Goal: Find specific page/section: Find specific page/section

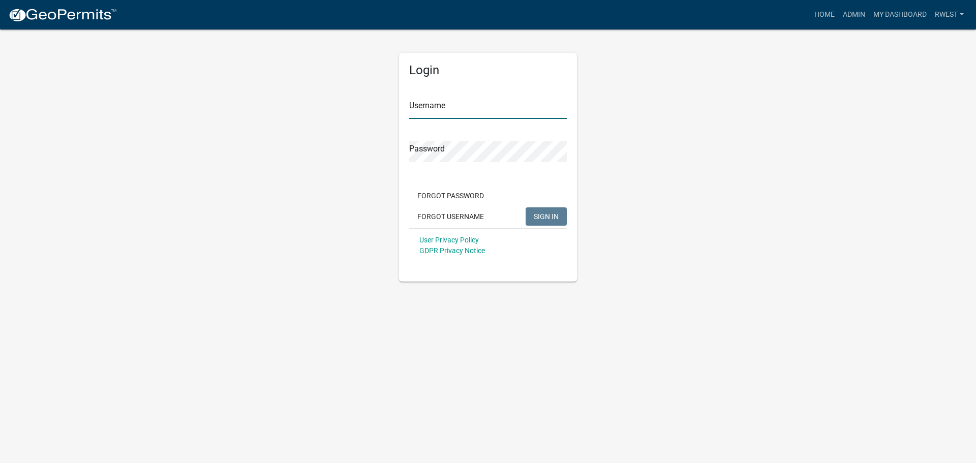
click at [424, 111] on input "Username" at bounding box center [488, 108] width 158 height 21
type input "rwest"
click at [526, 207] on button "SIGN IN" at bounding box center [546, 216] width 41 height 18
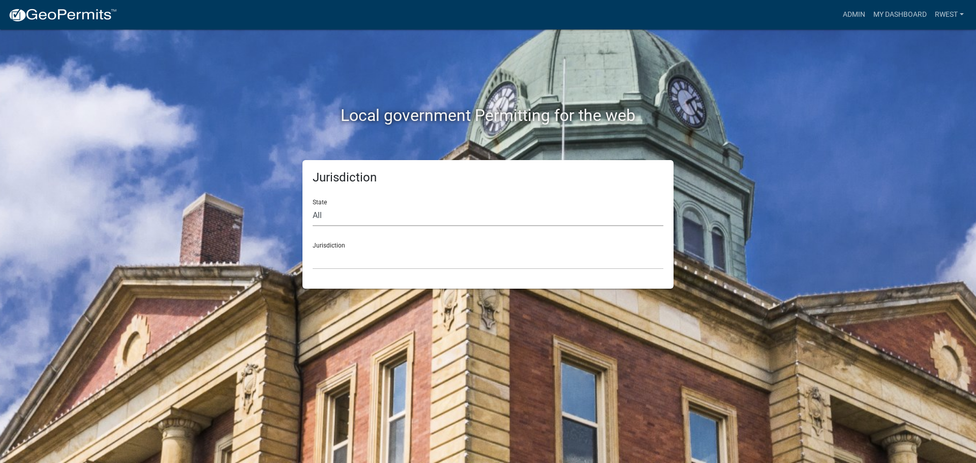
click at [325, 222] on select "All [US_STATE] [US_STATE] [US_STATE] [US_STATE] [US_STATE] [US_STATE] [US_STATE…" at bounding box center [488, 215] width 351 height 21
select select "[US_STATE]"
click at [313, 205] on select "All [US_STATE] [US_STATE] [US_STATE] [US_STATE] [US_STATE] [US_STATE] [US_STATE…" at bounding box center [488, 215] width 351 height 21
click at [332, 253] on select "[GEOGRAPHIC_DATA], [US_STATE][PERSON_NAME][GEOGRAPHIC_DATA], [US_STATE][PERSON_…" at bounding box center [488, 259] width 351 height 21
